Goal: Check status: Check status

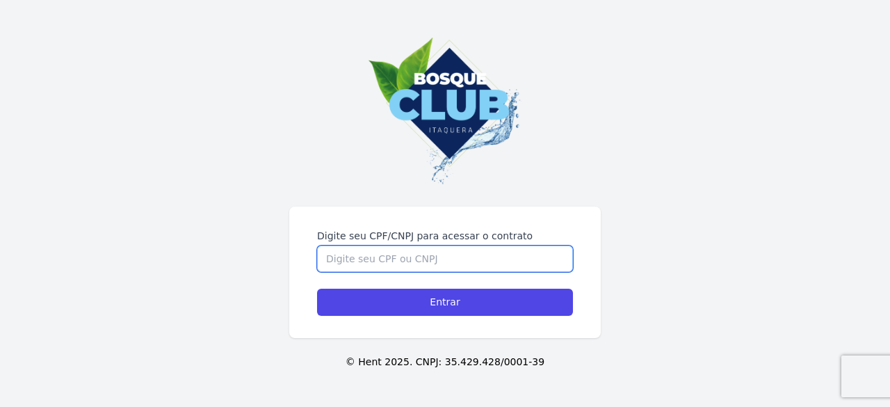
click at [380, 256] on input "Digite seu CPF/CNPJ para acessar o contrato" at bounding box center [445, 258] width 256 height 26
type input "5"
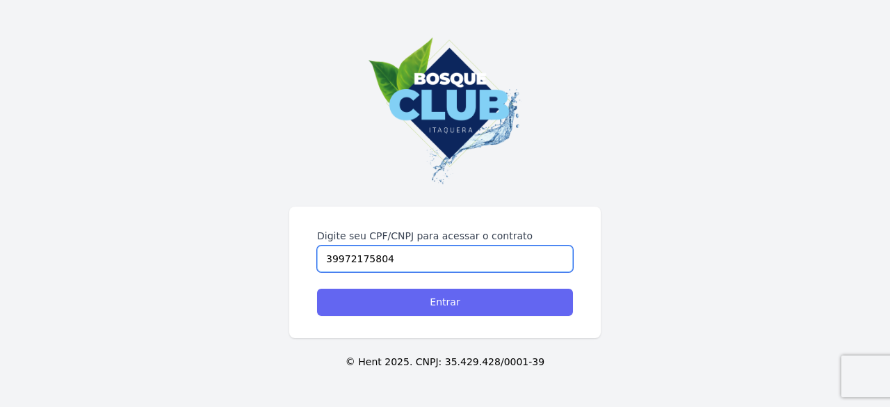
type input "39972175804"
click at [397, 302] on input "Entrar" at bounding box center [445, 301] width 256 height 27
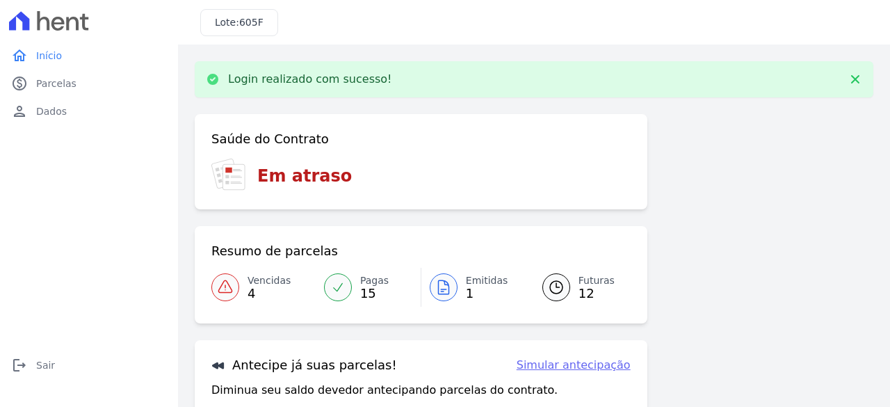
click at [235, 285] on div at bounding box center [225, 287] width 28 height 28
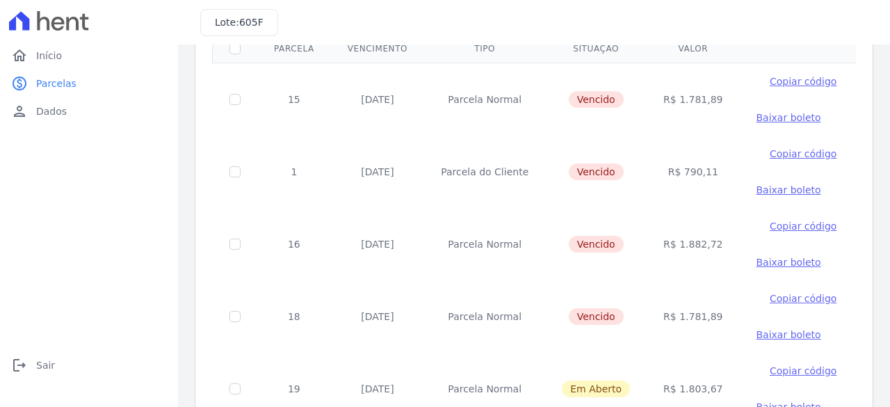
scroll to position [121, 0]
